Goal: Task Accomplishment & Management: Use online tool/utility

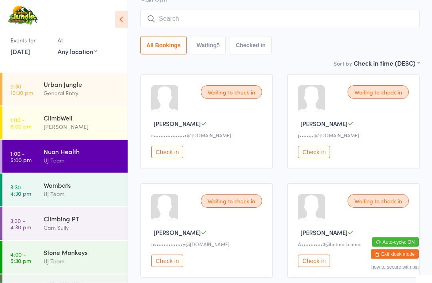
scroll to position [58, 0]
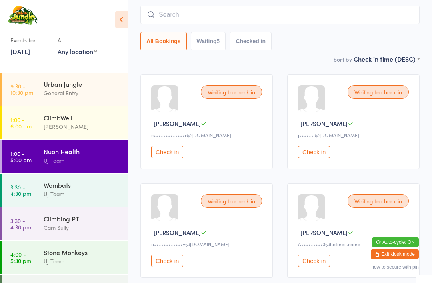
click at [177, 157] on button "Check in" at bounding box center [167, 152] width 32 height 12
click at [82, 86] on div "Urban Jungle" at bounding box center [82, 84] width 77 height 9
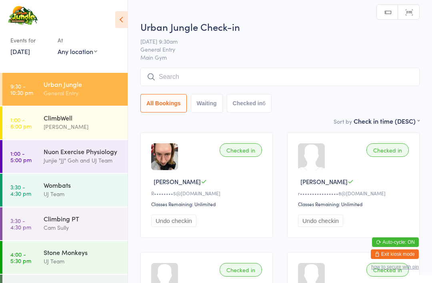
click at [194, 74] on input "search" at bounding box center [280, 77] width 279 height 18
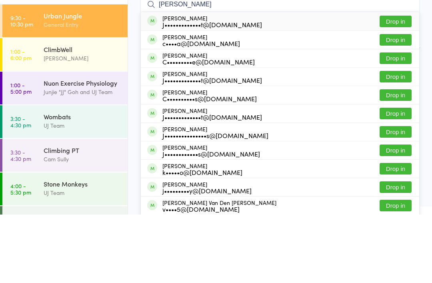
type input "[PERSON_NAME]"
click at [242, 80] on div "[PERSON_NAME] J•••••••••••••t@[DOMAIN_NAME] Drop in" at bounding box center [280, 89] width 279 height 18
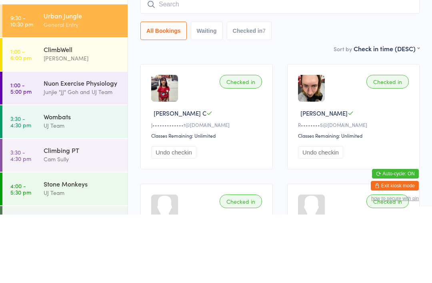
scroll to position [68, 0]
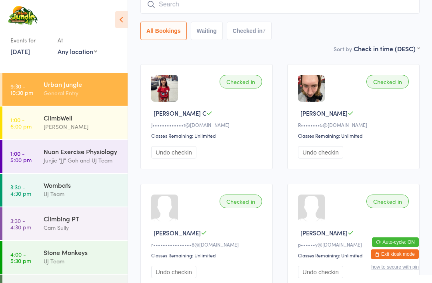
click at [247, 86] on div "Checked in" at bounding box center [241, 82] width 42 height 14
click at [248, 117] on div "[PERSON_NAME] C" at bounding box center [207, 113] width 113 height 8
click at [243, 86] on div "Checked in" at bounding box center [241, 82] width 42 height 14
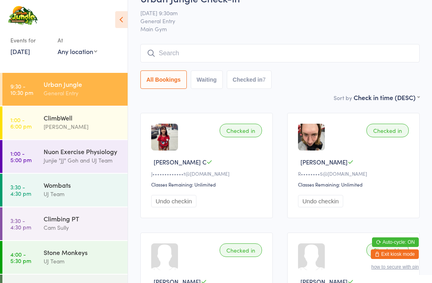
scroll to position [19, 0]
click at [203, 55] on input "search" at bounding box center [280, 53] width 279 height 18
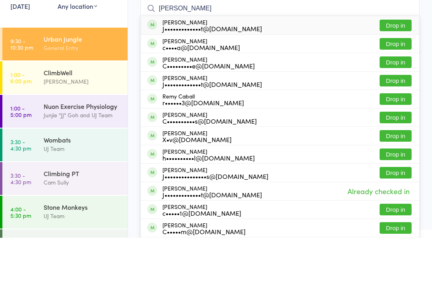
type input "[PERSON_NAME]"
click at [234, 70] on div "J•••••••••••••t@[DOMAIN_NAME]" at bounding box center [213, 73] width 100 height 6
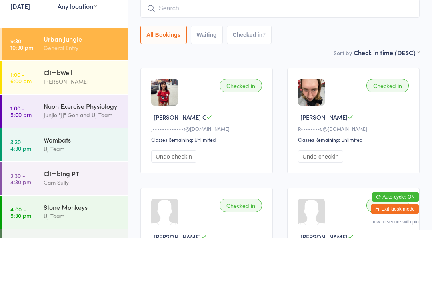
scroll to position [64, 0]
